Goal: Information Seeking & Learning: Learn about a topic

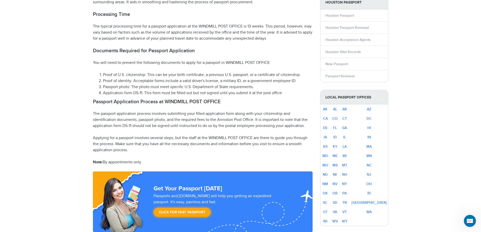
scroll to position [202, 0]
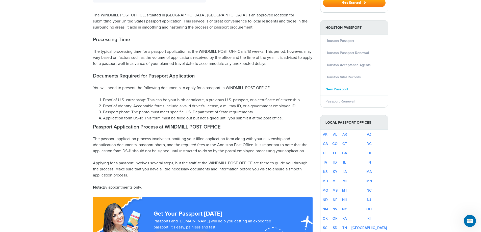
click at [343, 87] on link "New Passport" at bounding box center [336, 89] width 22 height 4
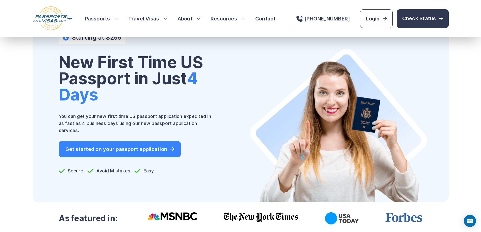
scroll to position [25, 0]
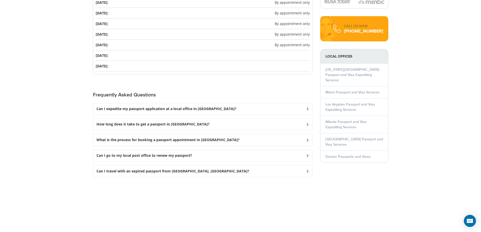
scroll to position [606, 0]
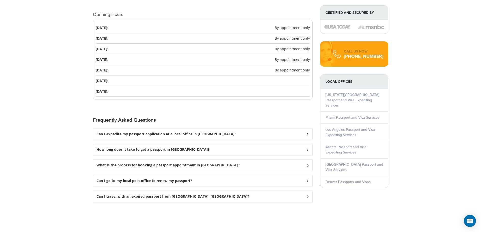
click at [302, 128] on div "Can I expedite my passport application at a local office in Houston?" at bounding box center [202, 133] width 219 height 11
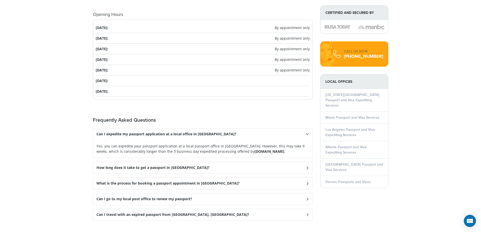
click at [255, 140] on div "How long does it take to get a passport in Houston?" at bounding box center [202, 133] width 219 height 11
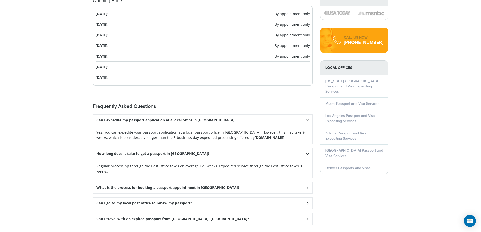
scroll to position [631, 0]
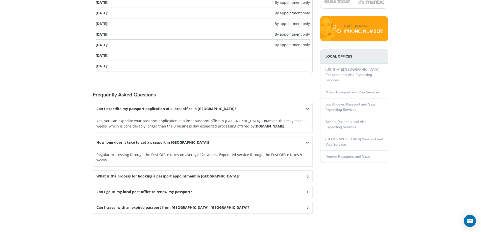
click at [268, 115] on div "What is the process for booking a passport appointment in Houston?" at bounding box center [202, 108] width 219 height 11
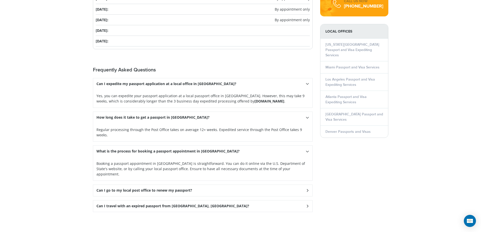
scroll to position [656, 0]
click at [273, 89] on div "Can I go to my local post office to renew my passport?" at bounding box center [202, 83] width 219 height 11
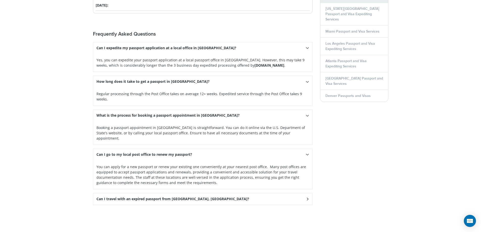
scroll to position [707, 0]
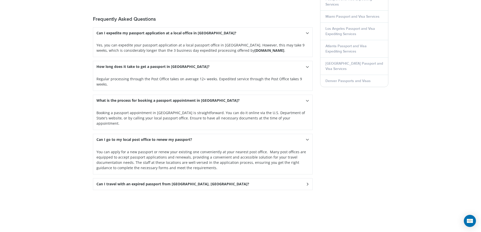
click at [270, 39] on div "Can I travel with an expired passport from Houston, TX?" at bounding box center [202, 33] width 219 height 11
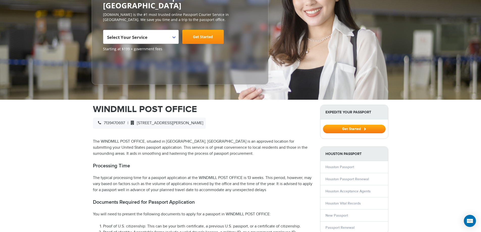
scroll to position [0, 0]
